Goal: Transaction & Acquisition: Purchase product/service

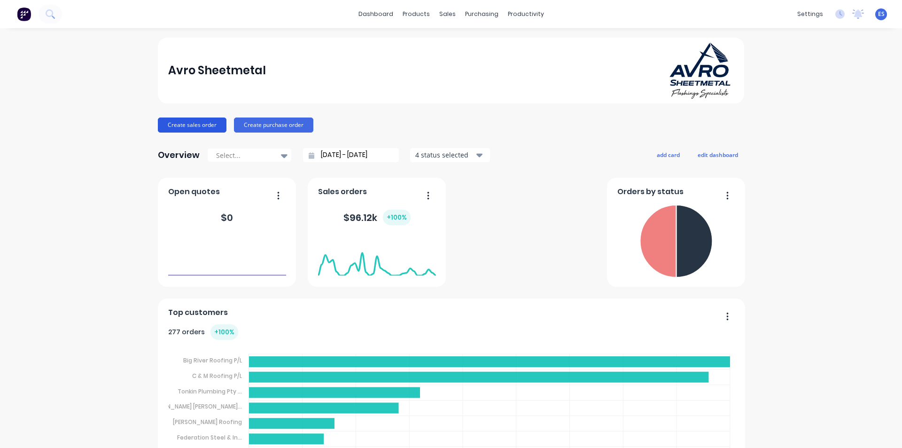
click at [199, 125] on button "Create sales order" at bounding box center [192, 124] width 69 height 15
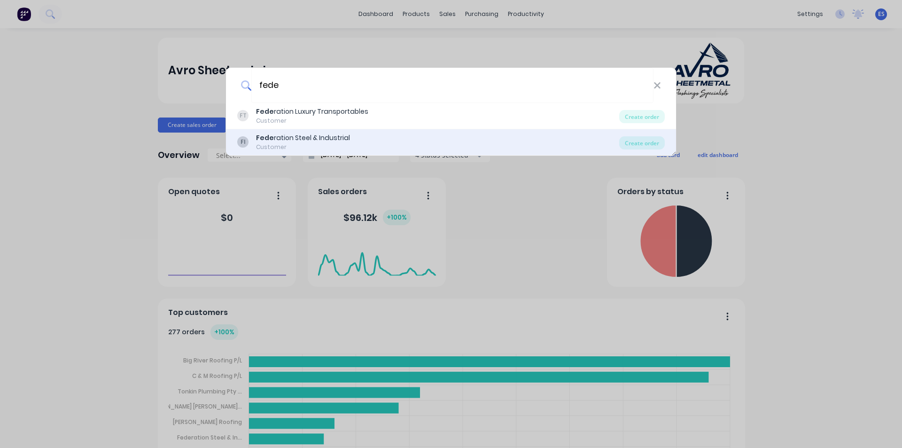
type input "fede"
click at [333, 144] on div "Customer" at bounding box center [303, 147] width 94 height 8
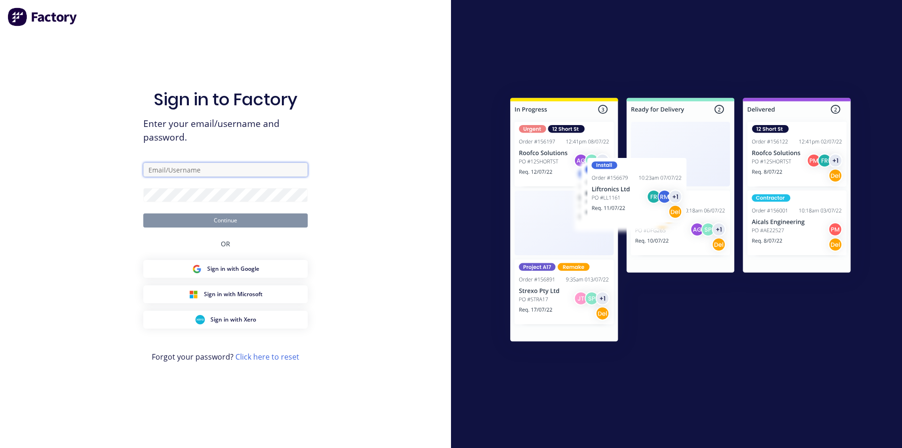
type input "ErikAVRONone"
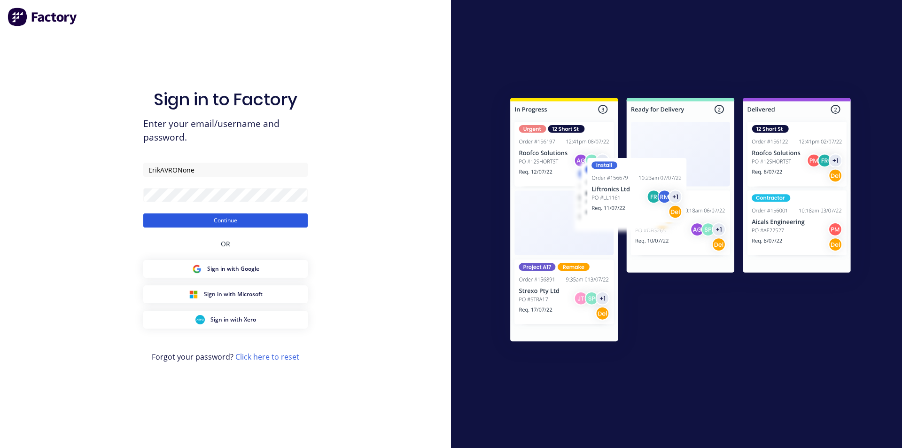
click at [238, 223] on button "Continue" at bounding box center [225, 220] width 164 height 14
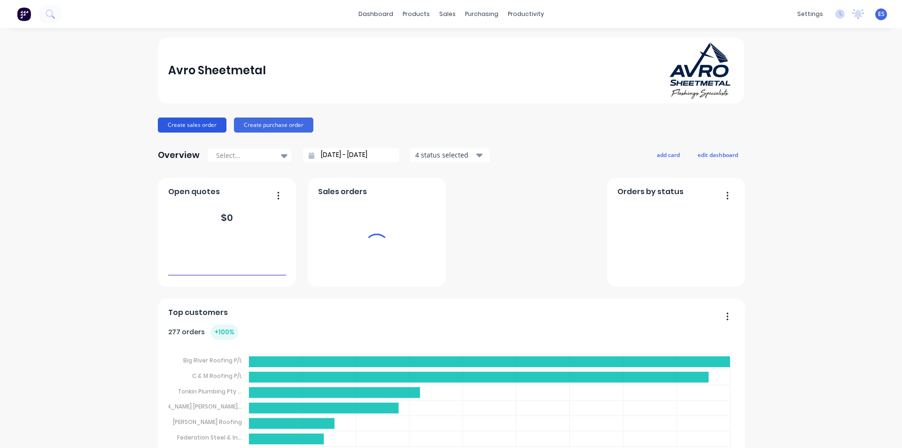
click at [198, 128] on button "Create sales order" at bounding box center [192, 124] width 69 height 15
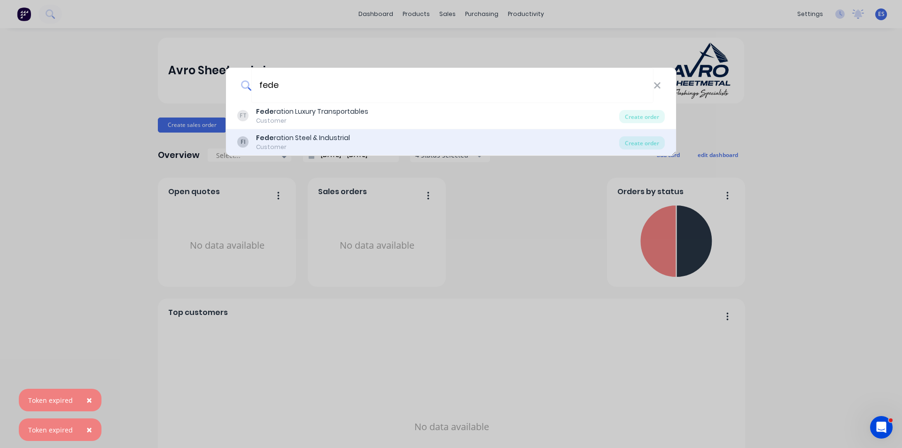
type input "fede"
click at [266, 140] on b "Fede" at bounding box center [265, 137] width 18 height 9
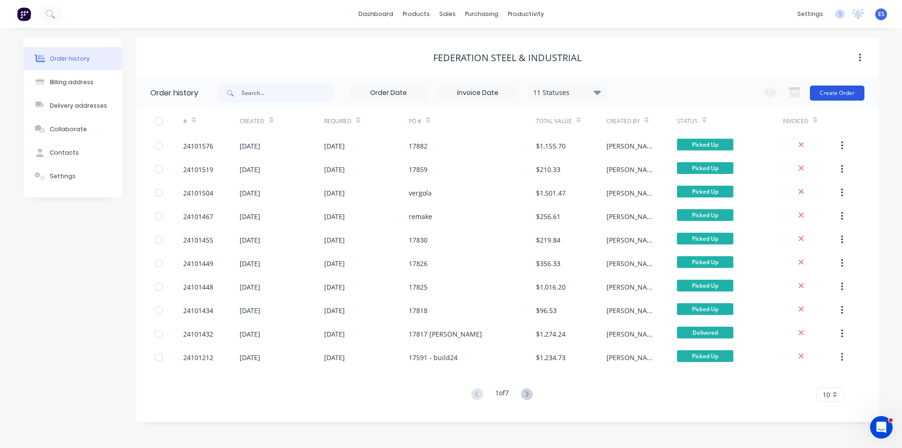
click at [838, 97] on button "Create Order" at bounding box center [837, 93] width 55 height 15
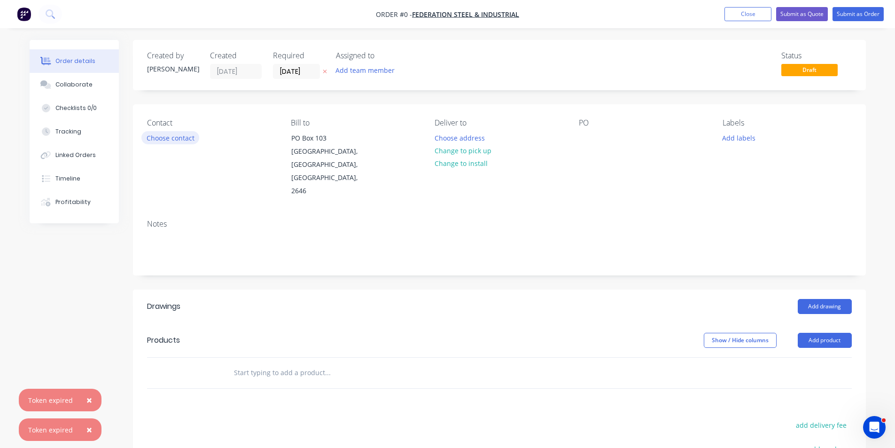
click at [168, 138] on button "Choose contact" at bounding box center [170, 137] width 58 height 13
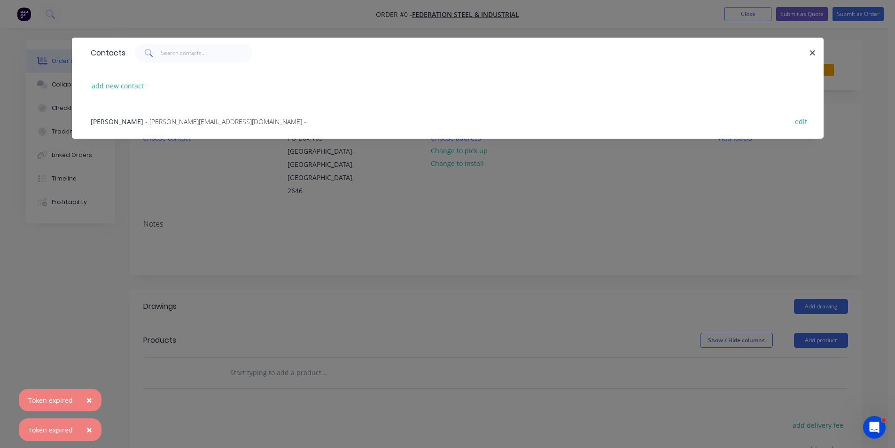
click at [145, 119] on span "- [PERSON_NAME][EMAIL_ADDRESS][DOMAIN_NAME] -" at bounding box center [225, 121] width 161 height 9
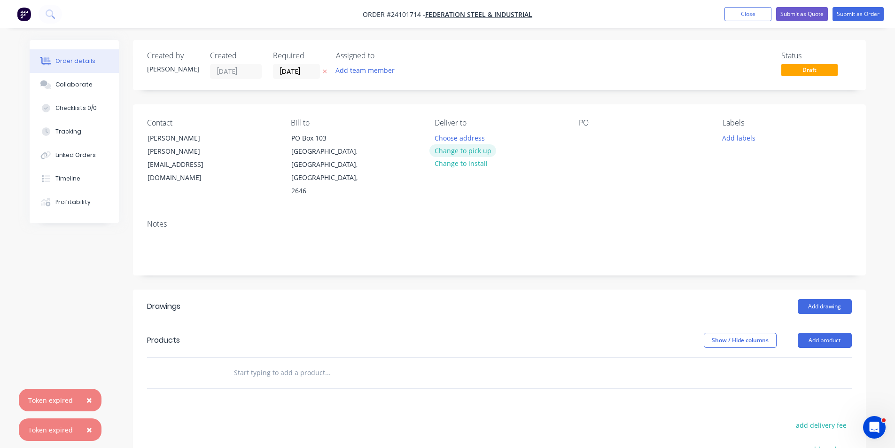
click at [454, 148] on button "Change to pick up" at bounding box center [462, 150] width 67 height 13
click at [587, 136] on div at bounding box center [586, 138] width 15 height 14
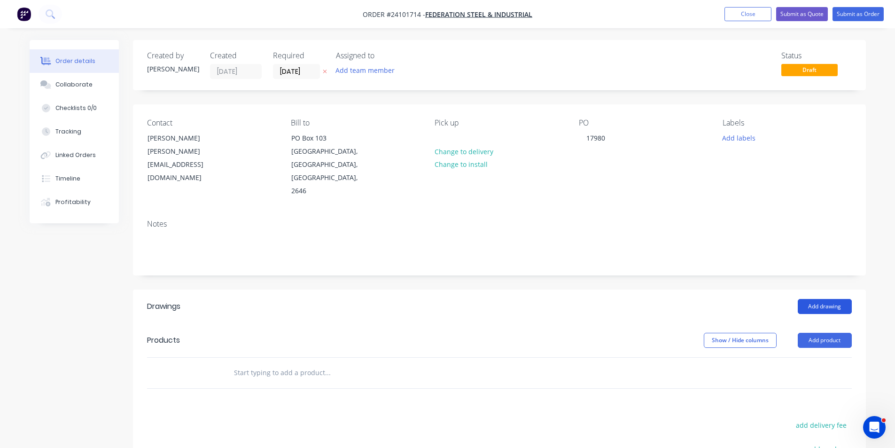
click at [826, 299] on button "Add drawing" at bounding box center [825, 306] width 54 height 15
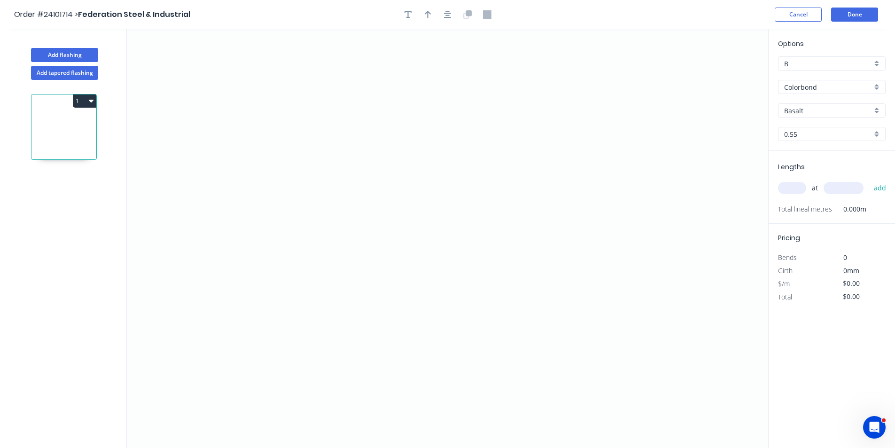
click at [802, 117] on div "Basalt" at bounding box center [832, 110] width 108 height 14
click at [799, 111] on input "text" at bounding box center [828, 111] width 88 height 10
click at [798, 142] on div "Manor Red" at bounding box center [832, 145] width 107 height 16
type input "Manor Red"
click at [424, 83] on icon "0" at bounding box center [447, 238] width 641 height 419
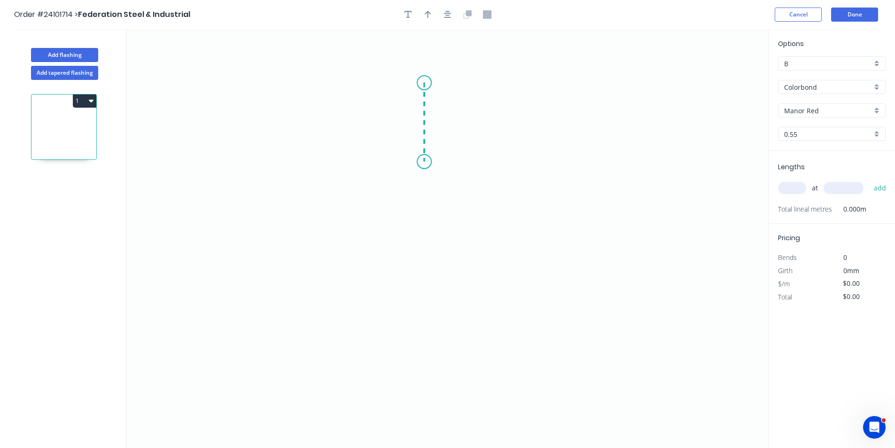
click at [427, 162] on icon "0" at bounding box center [447, 238] width 641 height 419
click at [467, 178] on icon "0 ?" at bounding box center [447, 238] width 641 height 419
click at [461, 270] on icon "0 ? ? ? º" at bounding box center [447, 238] width 641 height 419
click at [433, 288] on icon "0 ? ? ? ? º ? º" at bounding box center [447, 238] width 641 height 419
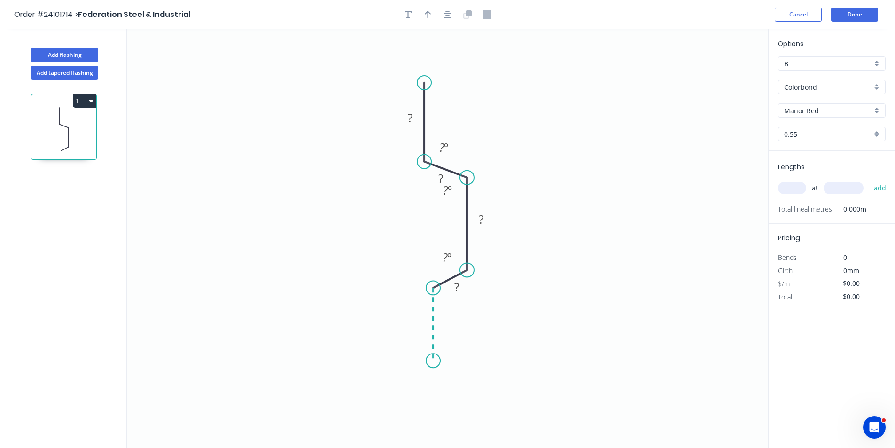
click at [430, 364] on icon "0 ? ? ? ? ? º ? º ? º" at bounding box center [447, 238] width 641 height 419
click at [450, 383] on div "Crush & Fold" at bounding box center [477, 383] width 94 height 19
click at [437, 396] on div "Flip bend" at bounding box center [479, 395] width 94 height 19
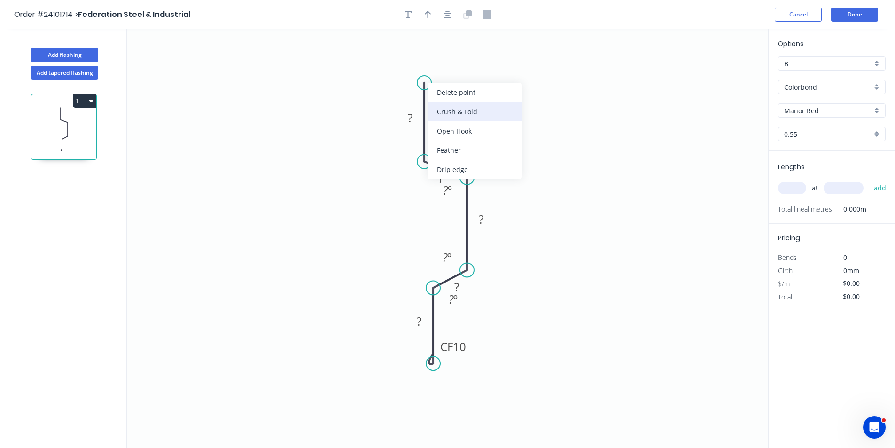
click at [434, 111] on div "Crush & Fold" at bounding box center [475, 111] width 94 height 19
click at [411, 116] on tspan "?" at bounding box center [410, 118] width 5 height 16
click at [406, 66] on tspan "10" at bounding box center [410, 66] width 13 height 16
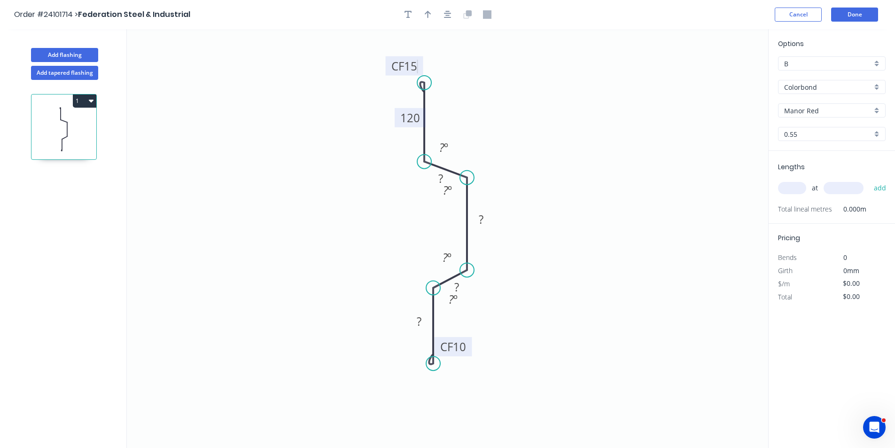
click at [458, 347] on tspan "10" at bounding box center [459, 347] width 13 height 16
click at [420, 322] on tspan "?" at bounding box center [419, 321] width 5 height 16
click at [465, 328] on div "Hide angle" at bounding box center [500, 329] width 94 height 19
click at [457, 301] on div "Hide angle" at bounding box center [493, 296] width 94 height 19
click at [469, 227] on rect at bounding box center [481, 219] width 31 height 19
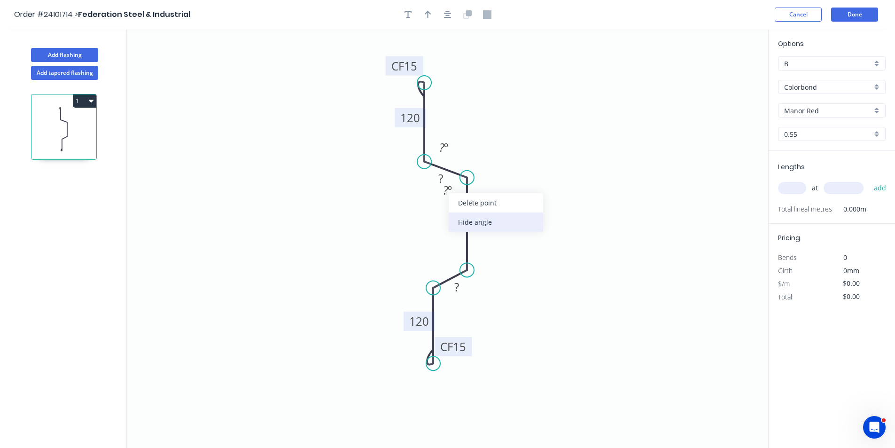
click at [461, 222] on div "Hide angle" at bounding box center [496, 221] width 94 height 19
click at [461, 187] on div "Hide angle" at bounding box center [490, 181] width 94 height 19
click at [438, 185] on tspan "?" at bounding box center [440, 179] width 5 height 16
click at [455, 284] on tspan "?" at bounding box center [456, 287] width 5 height 16
click at [479, 221] on tspan "?" at bounding box center [481, 219] width 5 height 16
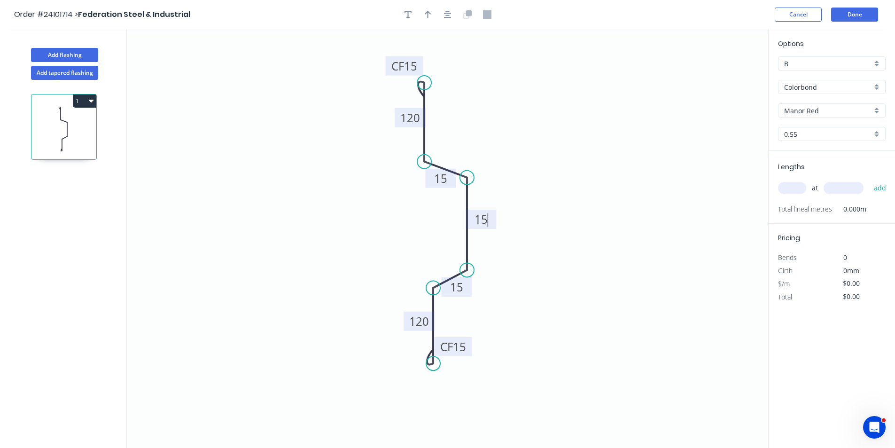
click at [790, 188] on input "text" at bounding box center [792, 188] width 28 height 12
type input "$16.93"
type input "1"
click at [846, 192] on input "text" at bounding box center [844, 188] width 40 height 12
type input "6100"
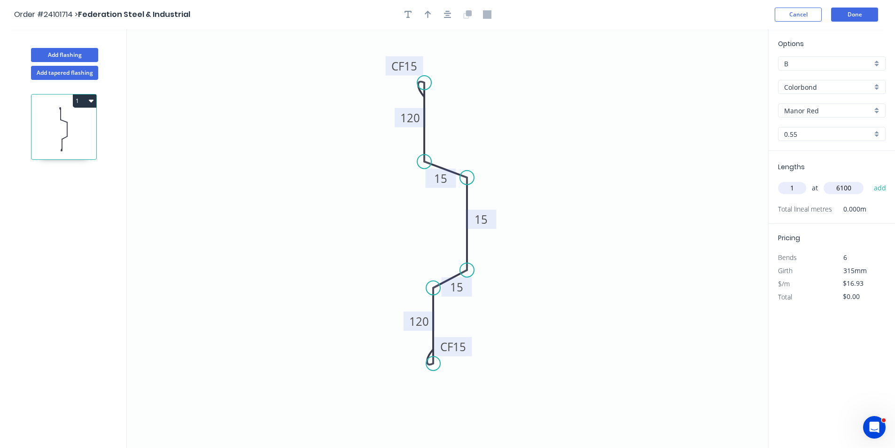
click at [869, 180] on button "add" at bounding box center [880, 188] width 22 height 16
type input "$103.27"
click at [861, 12] on button "Done" at bounding box center [854, 15] width 47 height 14
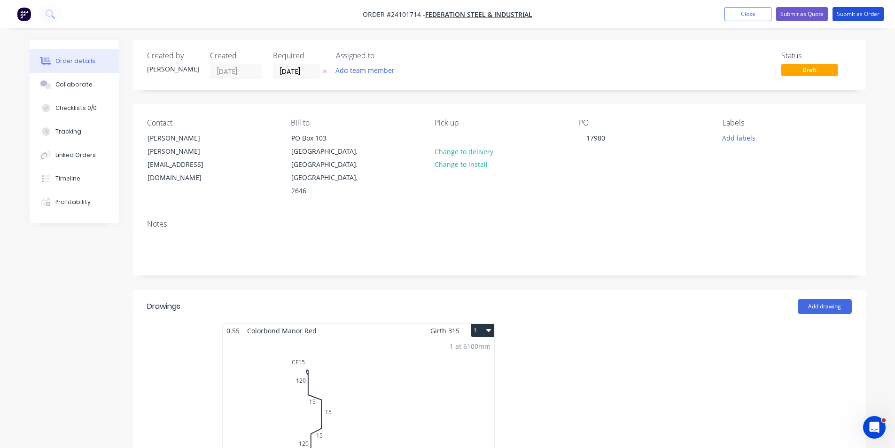
click at [861, 12] on button "Submit as Order" at bounding box center [858, 14] width 51 height 14
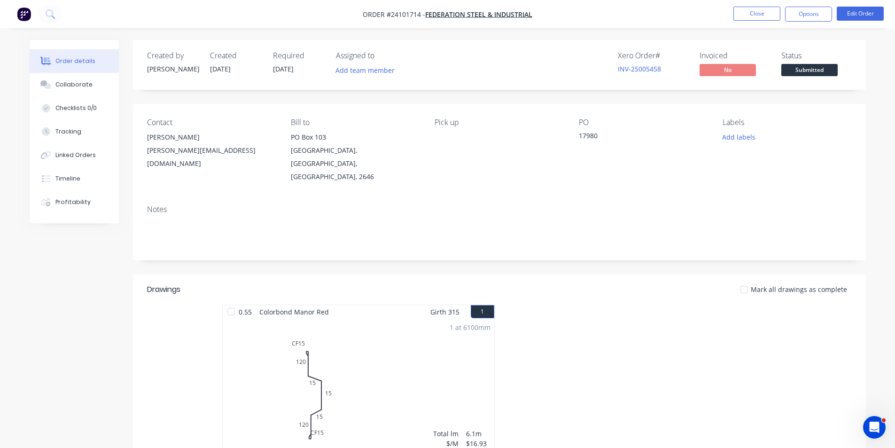
click at [23, 17] on img "button" at bounding box center [24, 14] width 14 height 14
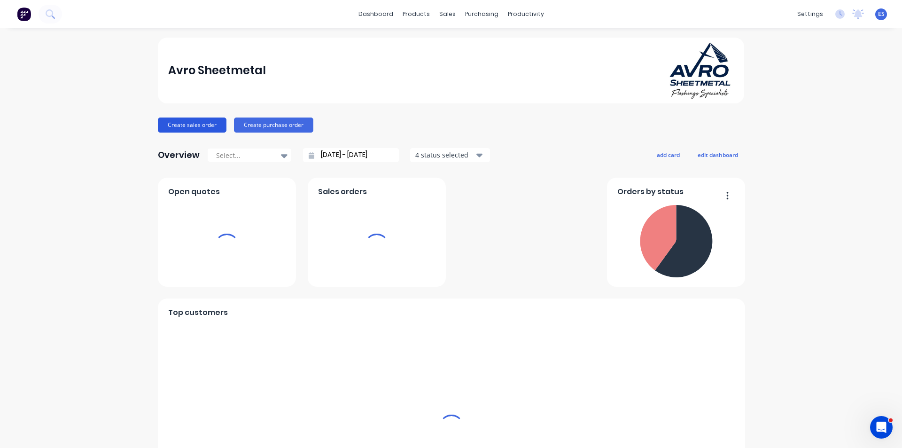
click at [207, 120] on button "Create sales order" at bounding box center [192, 124] width 69 height 15
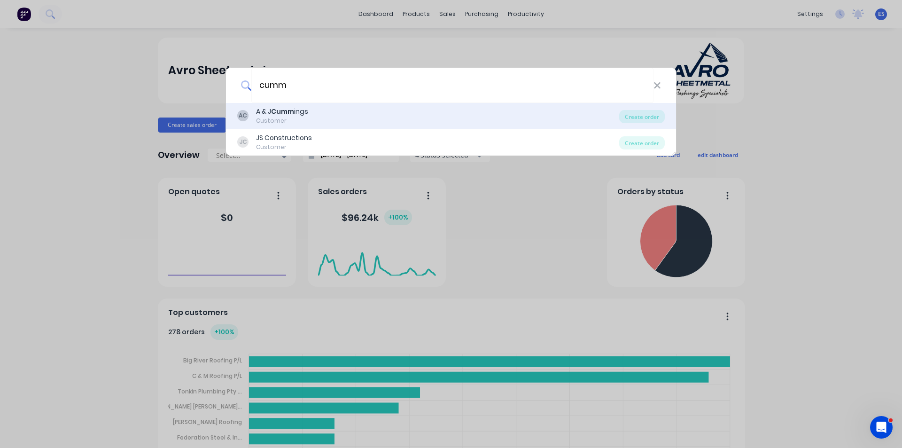
type input "cumm"
click at [292, 112] on b "Cumm" at bounding box center [282, 111] width 23 height 9
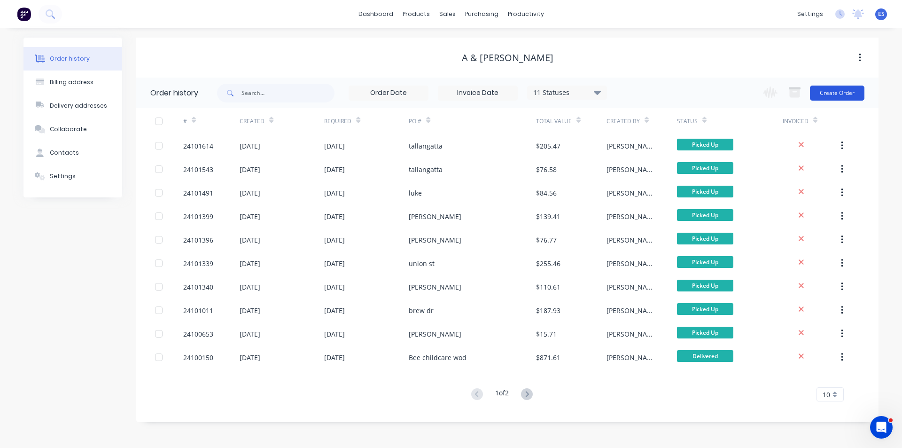
click at [829, 96] on button "Create Order" at bounding box center [837, 93] width 55 height 15
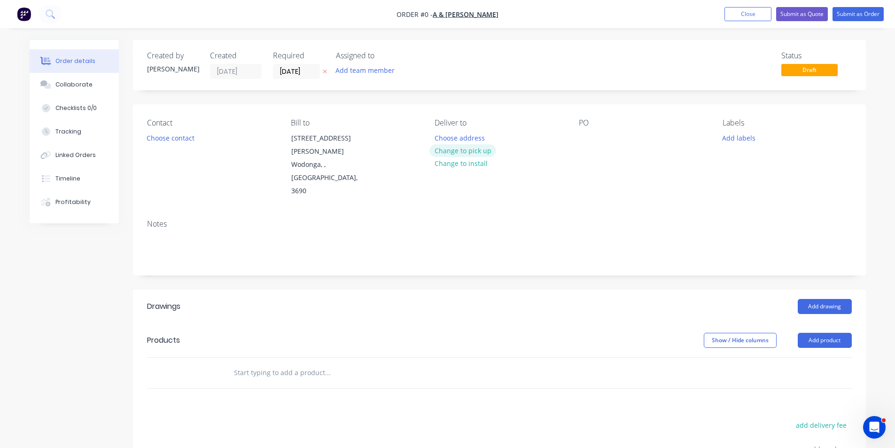
click at [471, 150] on button "Change to pick up" at bounding box center [462, 150] width 67 height 13
click at [179, 141] on button "Choose contact" at bounding box center [170, 137] width 58 height 13
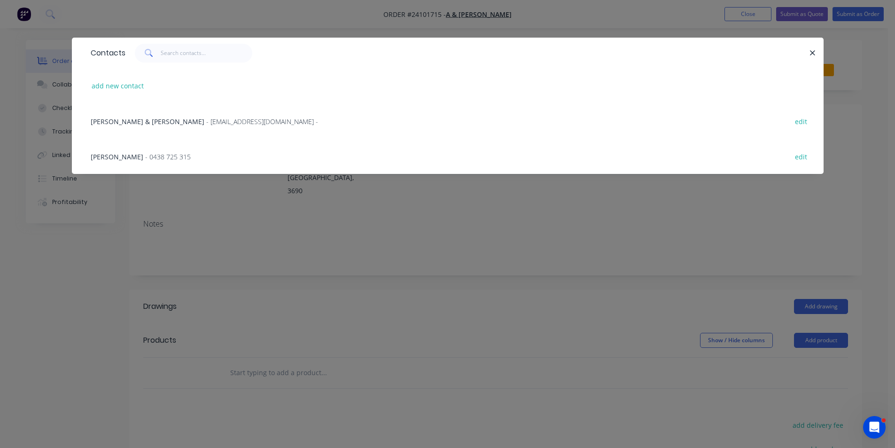
click at [145, 158] on span "- 0438 725 315" at bounding box center [168, 156] width 46 height 9
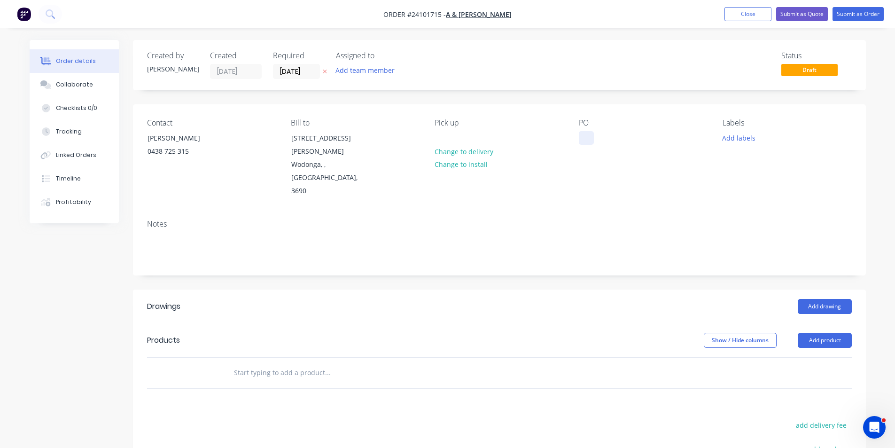
click at [589, 140] on div at bounding box center [586, 138] width 15 height 14
click at [828, 299] on button "Add drawing" at bounding box center [825, 306] width 54 height 15
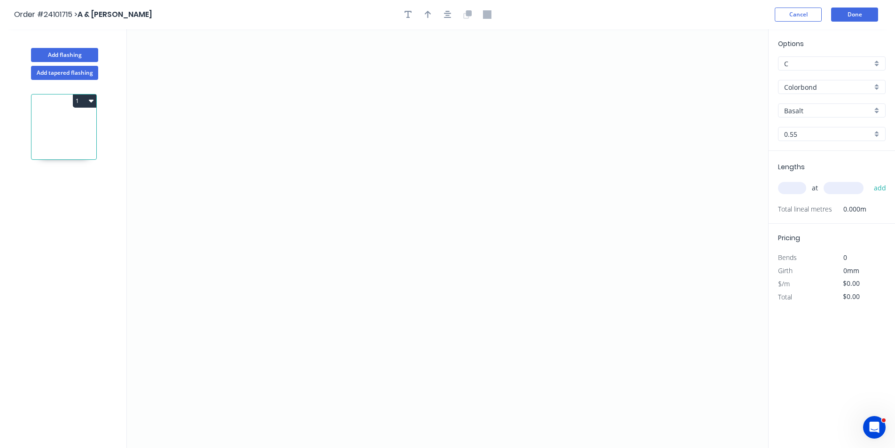
click at [815, 113] on input "Basalt" at bounding box center [828, 111] width 88 height 10
click at [813, 124] on div "Dune" at bounding box center [832, 128] width 107 height 16
type input "Dune"
click at [327, 187] on icon "0" at bounding box center [447, 238] width 641 height 419
click at [514, 185] on icon "0" at bounding box center [447, 238] width 641 height 419
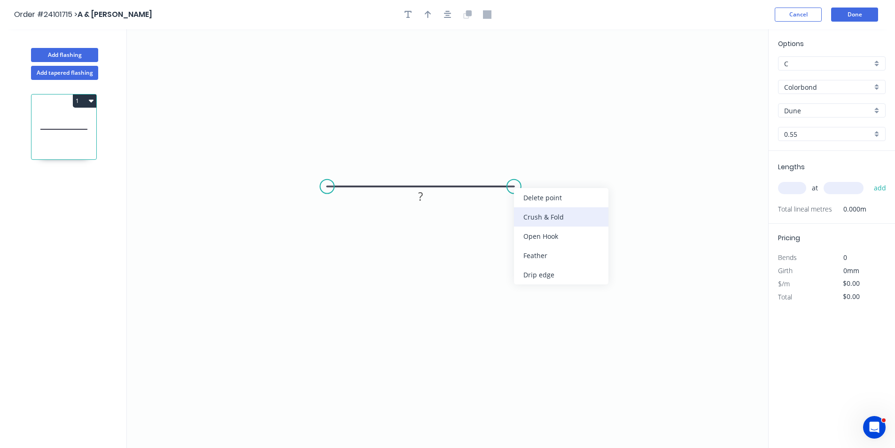
click at [524, 216] on div "Crush & Fold" at bounding box center [561, 216] width 94 height 19
click at [521, 212] on div "Flip bend" at bounding box center [555, 217] width 94 height 19
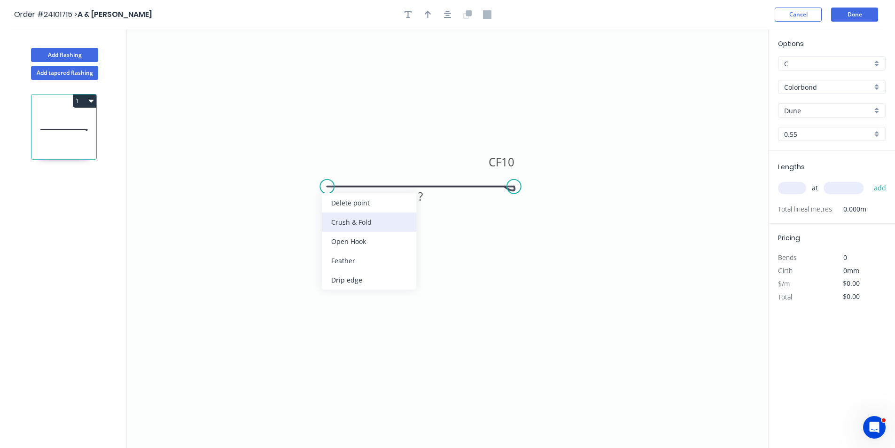
click at [339, 224] on div "Crush & Fold" at bounding box center [369, 221] width 94 height 19
click at [508, 163] on tspan "10" at bounding box center [507, 162] width 13 height 16
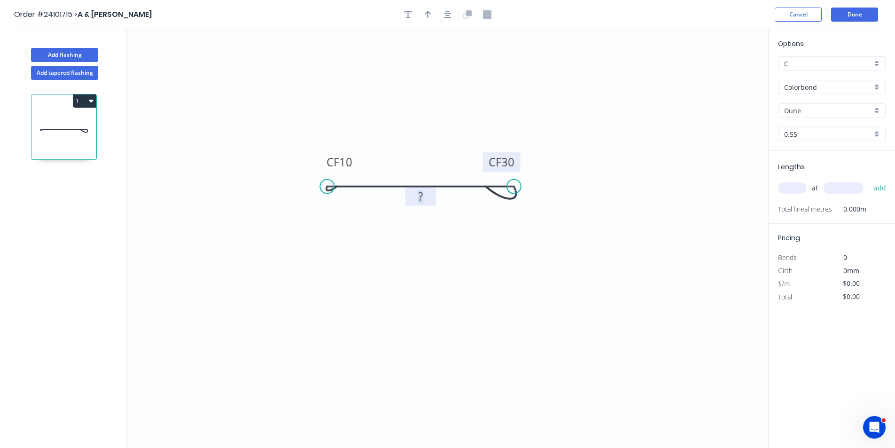
click at [422, 201] on tspan "?" at bounding box center [420, 196] width 5 height 16
click at [799, 186] on input "text" at bounding box center [792, 188] width 28 height 12
type input "$11.20"
type input "1"
click at [847, 184] on input "text" at bounding box center [844, 188] width 40 height 12
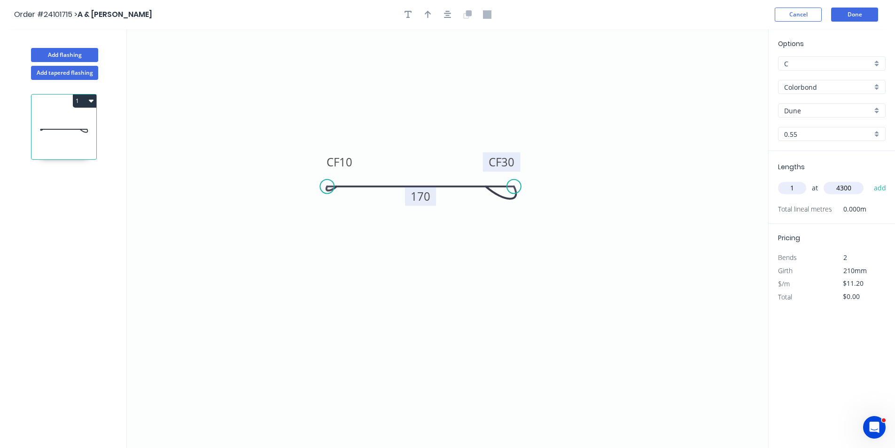
type input "4300"
click at [869, 180] on button "add" at bounding box center [880, 188] width 22 height 16
type input "$48.16"
click at [81, 50] on button "Add flashing" at bounding box center [64, 55] width 67 height 14
type input "$0.00"
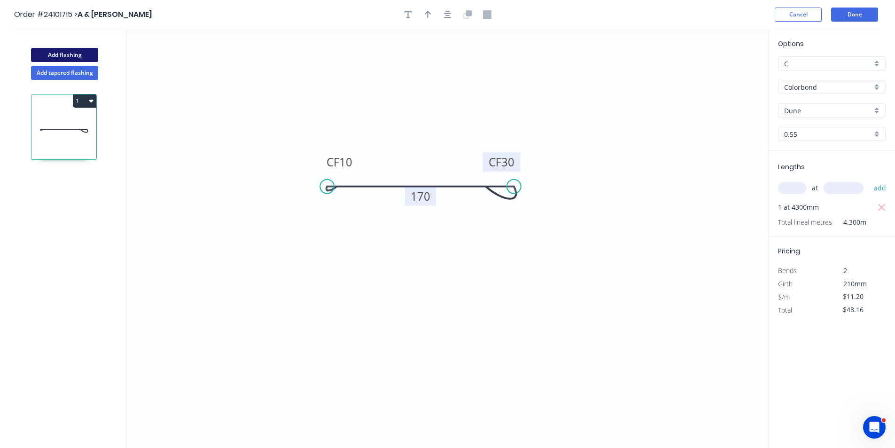
type input "$0.00"
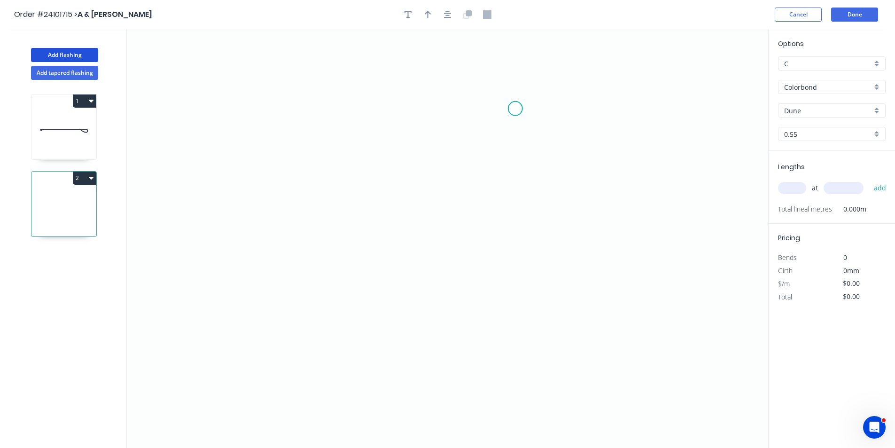
click at [515, 109] on icon "0" at bounding box center [447, 238] width 641 height 419
click at [516, 260] on icon "0" at bounding box center [447, 238] width 641 height 419
click at [420, 258] on icon "0 ?" at bounding box center [447, 238] width 641 height 419
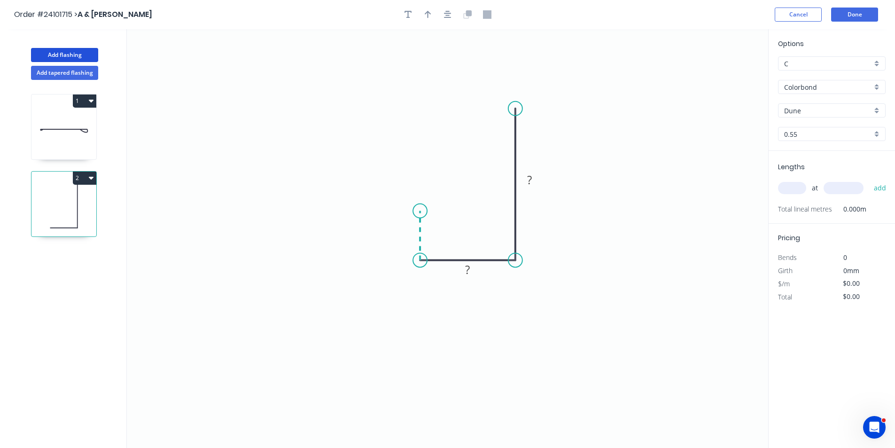
click at [417, 211] on icon "0 ? ?" at bounding box center [447, 238] width 641 height 419
click at [421, 214] on circle at bounding box center [420, 211] width 14 height 14
click at [404, 235] on tspan "?" at bounding box center [406, 231] width 5 height 16
click at [471, 278] on rect at bounding box center [468, 269] width 31 height 19
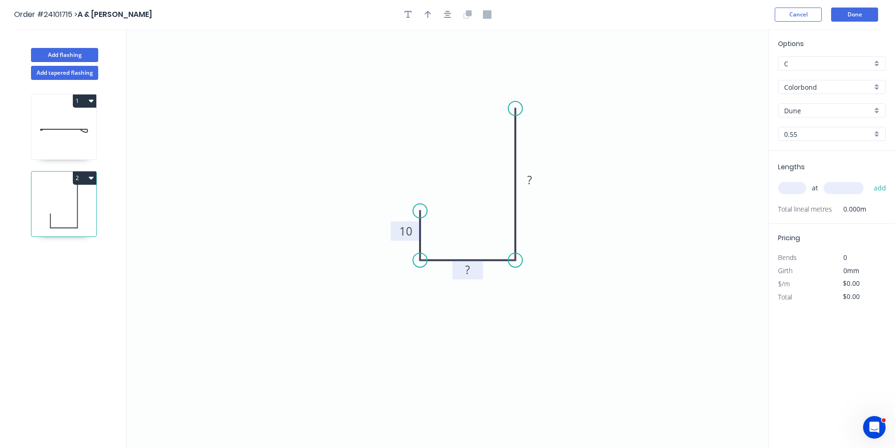
click at [472, 272] on rect at bounding box center [467, 270] width 19 height 13
click at [532, 181] on rect at bounding box center [529, 180] width 19 height 13
click at [798, 188] on input "text" at bounding box center [792, 188] width 28 height 12
type input "$11.20"
type input "1"
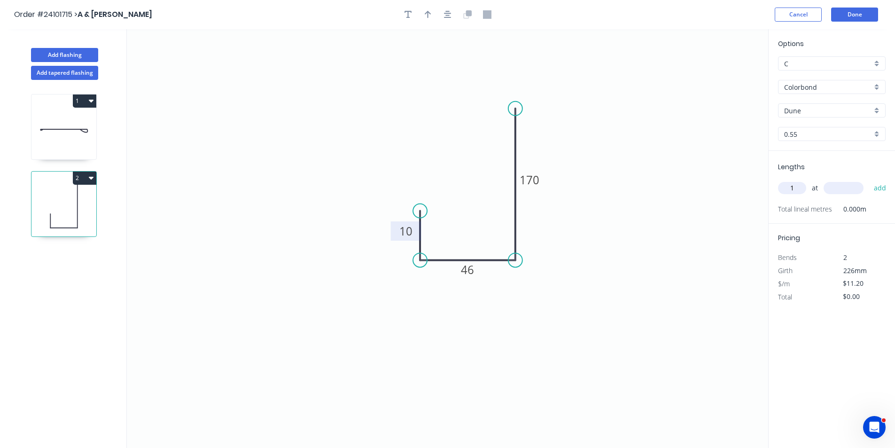
click at [841, 186] on input "text" at bounding box center [844, 188] width 40 height 12
type input "720"
click at [869, 180] on button "add" at bounding box center [880, 188] width 22 height 16
type input "$8.06"
click at [861, 18] on button "Done" at bounding box center [854, 15] width 47 height 14
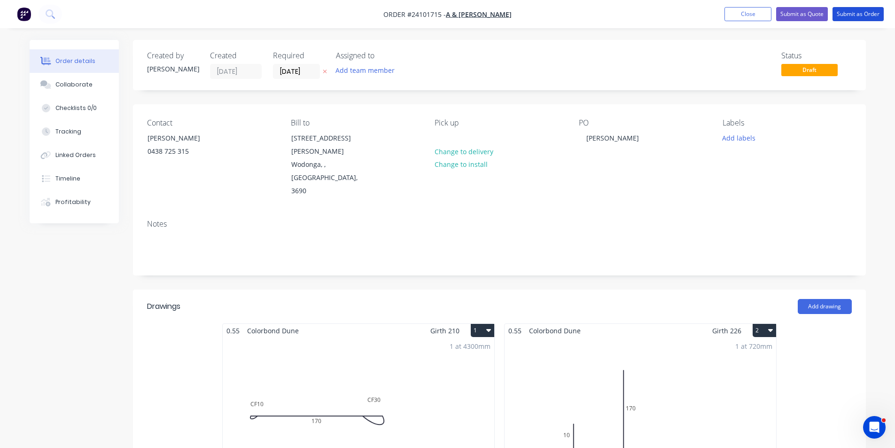
click at [861, 18] on button "Submit as Order" at bounding box center [858, 14] width 51 height 14
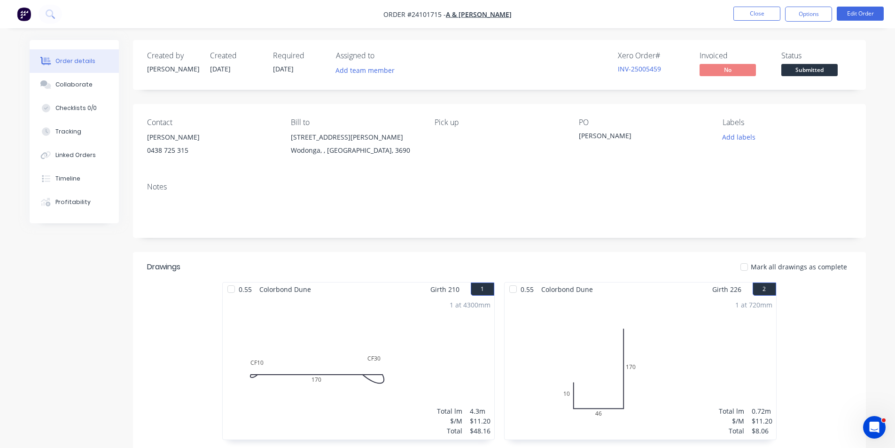
click at [19, 18] on img "button" at bounding box center [24, 14] width 14 height 14
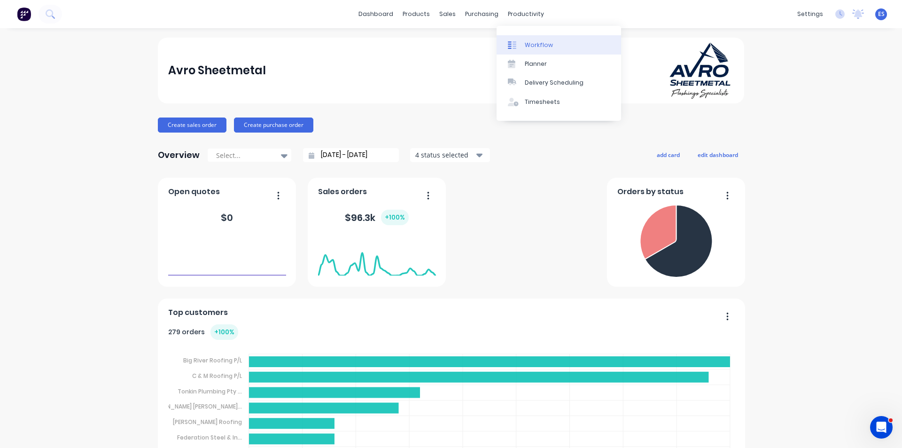
click at [530, 46] on div "Workflow" at bounding box center [539, 45] width 28 height 8
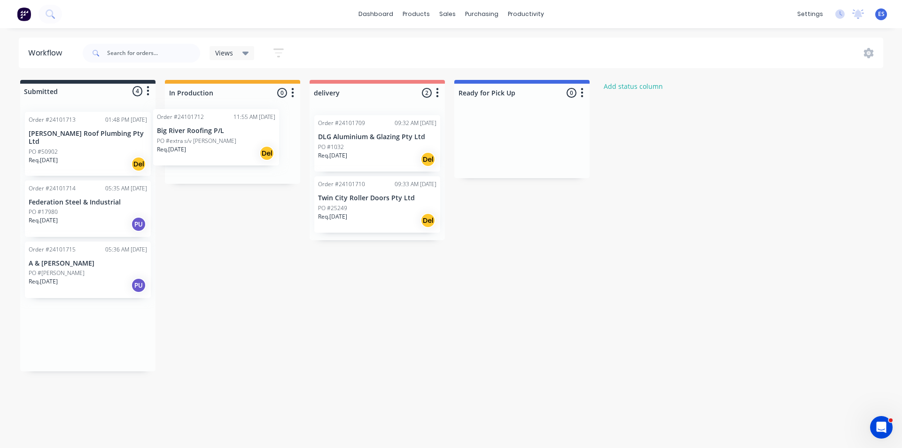
drag, startPoint x: 78, startPoint y: 148, endPoint x: 214, endPoint y: 146, distance: 135.8
click at [214, 146] on div "Submitted 4 Status colour #273444 hex #273444 Save Cancel Summaries Total order…" at bounding box center [436, 225] width 886 height 291
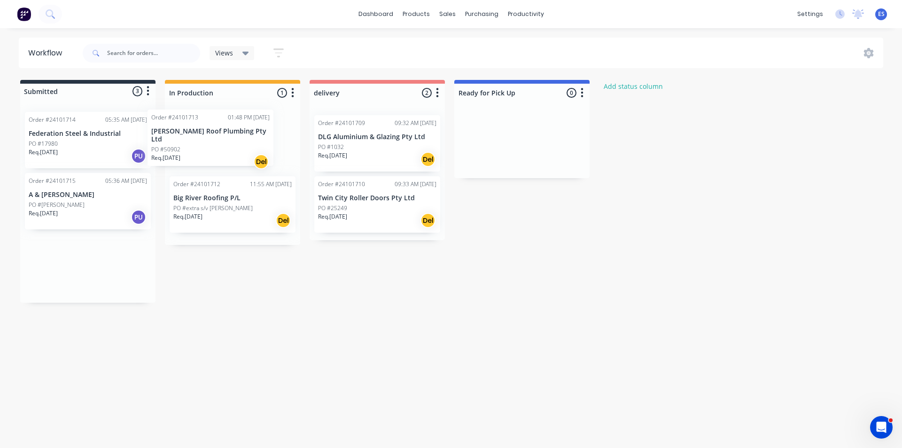
drag, startPoint x: 67, startPoint y: 138, endPoint x: 175, endPoint y: 140, distance: 107.6
click at [198, 136] on div "Submitted 3 Status colour #273444 hex #273444 Save Cancel Summaries Total order…" at bounding box center [436, 191] width 886 height 223
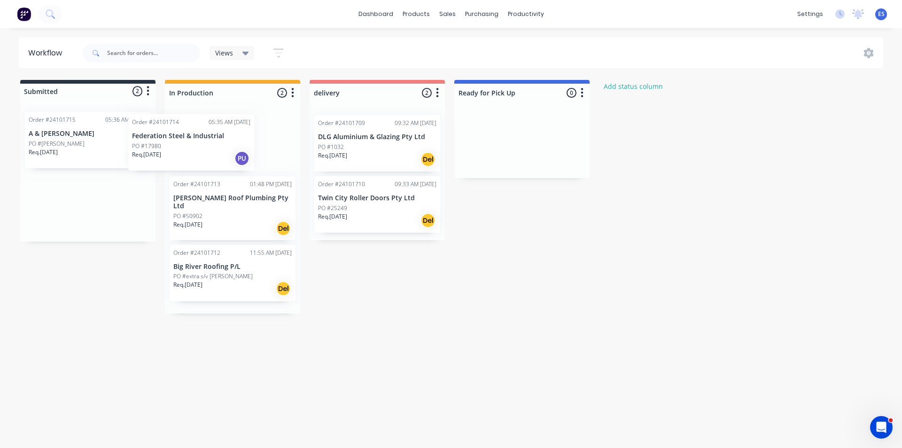
drag, startPoint x: 75, startPoint y: 150, endPoint x: 190, endPoint y: 151, distance: 115.6
click at [190, 151] on div "Submitted 2 Status colour #273444 hex #273444 Save Cancel Summaries Total order…" at bounding box center [436, 197] width 886 height 234
drag, startPoint x: 82, startPoint y: 149, endPoint x: 201, endPoint y: 148, distance: 119.4
click at [201, 148] on div "Submitted 1 Status colour #273444 hex #273444 Save Cancel Summaries Total order…" at bounding box center [436, 194] width 886 height 229
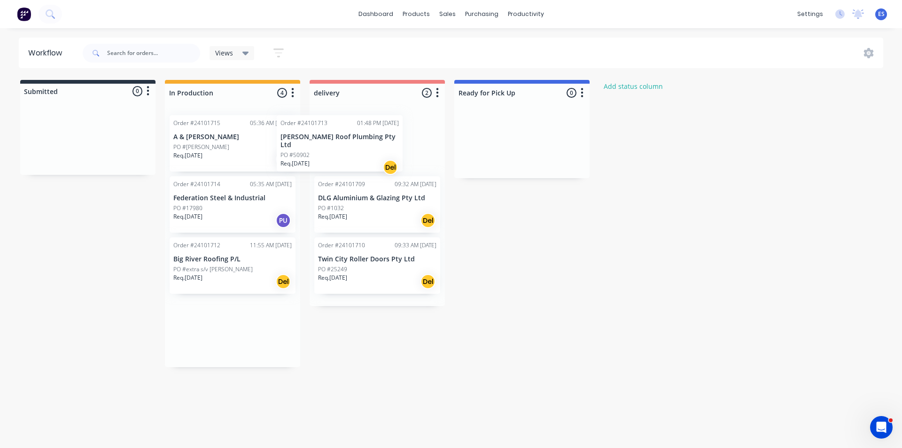
drag, startPoint x: 219, startPoint y: 272, endPoint x: 332, endPoint y: 136, distance: 176.5
click at [332, 136] on div "Submitted 0 Status colour #273444 hex #273444 Save Cancel Summaries Total order…" at bounding box center [436, 223] width 886 height 287
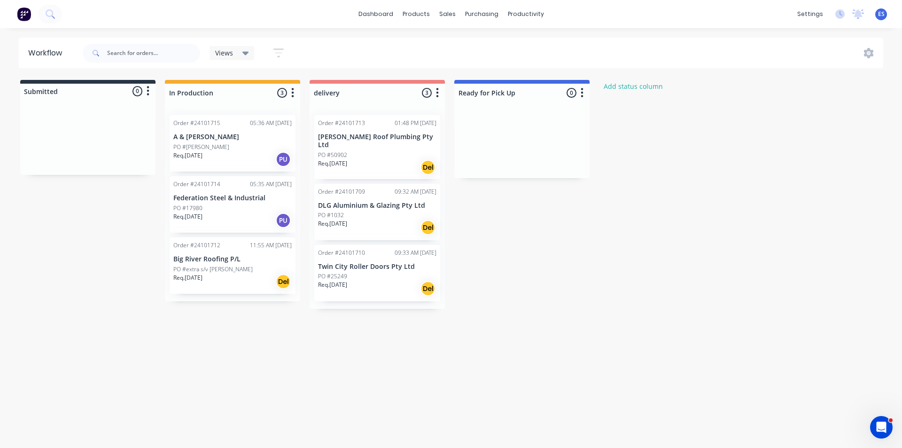
click at [120, 253] on div "Submitted 0 Status colour #273444 hex #273444 Save Cancel Summaries Total order…" at bounding box center [436, 194] width 886 height 229
click at [25, 18] on img at bounding box center [24, 14] width 14 height 14
